Goal: Transaction & Acquisition: Book appointment/travel/reservation

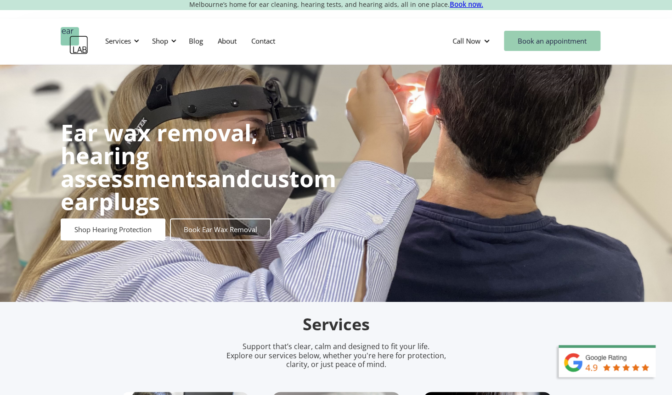
click at [561, 39] on link "Book an appointment" at bounding box center [552, 41] width 96 height 20
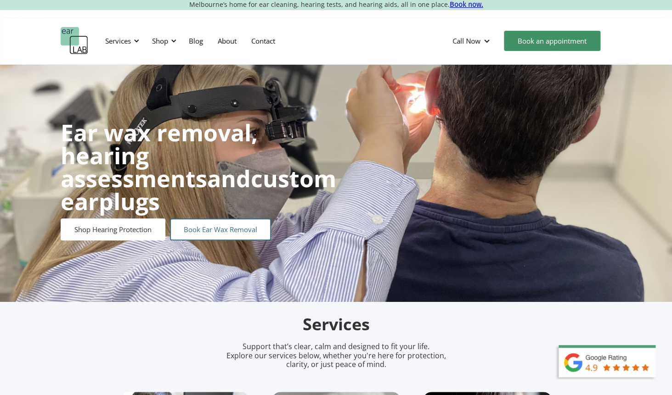
click at [223, 220] on link "Book Ear Wax Removal" at bounding box center [220, 230] width 101 height 22
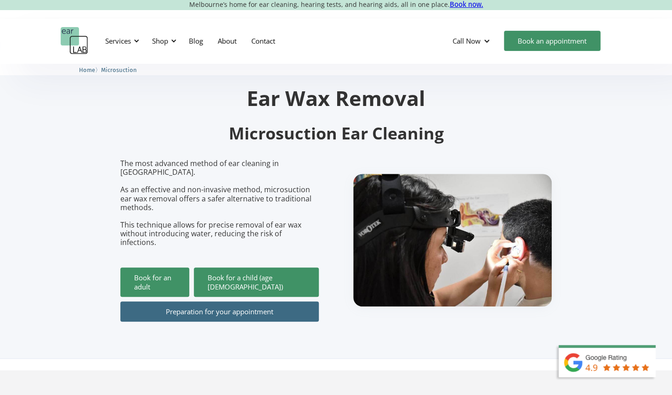
scroll to position [23, 0]
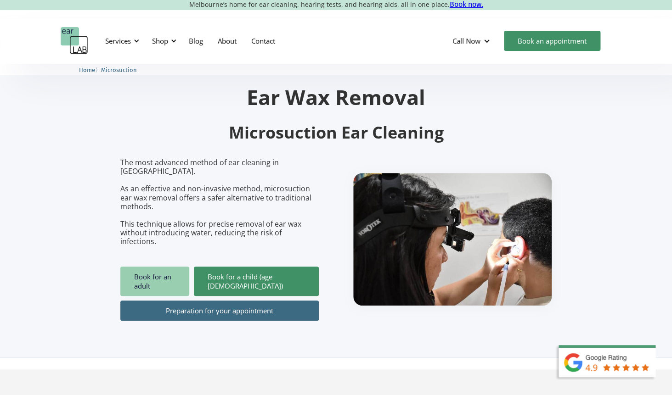
click at [157, 267] on link "Book for an adult" at bounding box center [154, 281] width 69 height 29
